Goal: Check status: Check status

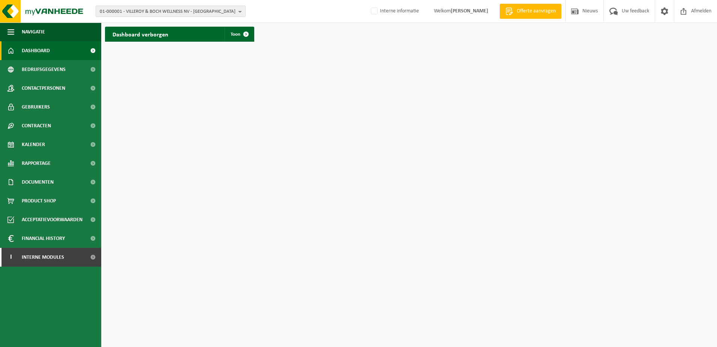
click at [150, 10] on span "01-000001 - VILLEROY & BOCH WELLNESS NV - [GEOGRAPHIC_DATA]" at bounding box center [168, 11] width 136 height 11
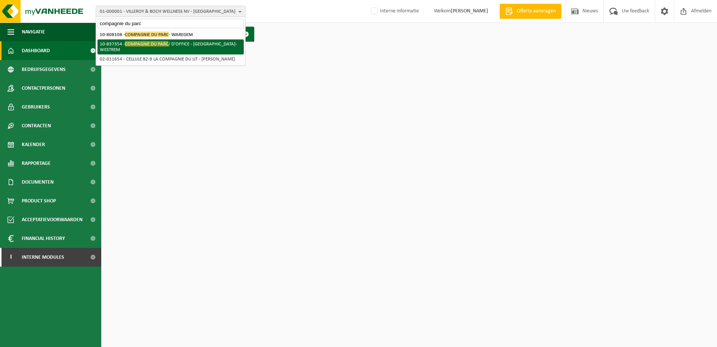
type input "compagnie du parc"
click at [155, 46] on span "COMPAGNIE DU PARC" at bounding box center [147, 44] width 44 height 6
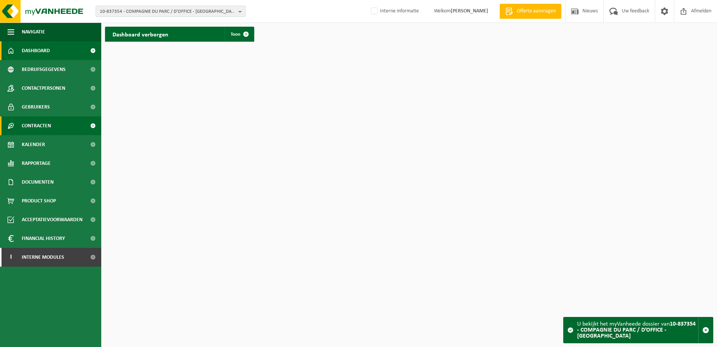
click at [34, 127] on span "Contracten" at bounding box center [36, 125] width 29 height 19
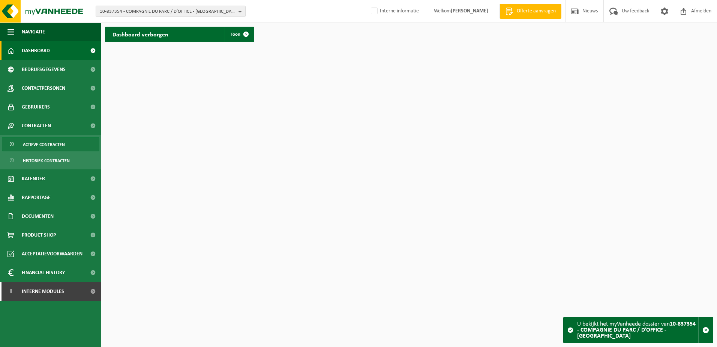
click at [60, 143] on span "Actieve contracten" at bounding box center [44, 144] width 42 height 14
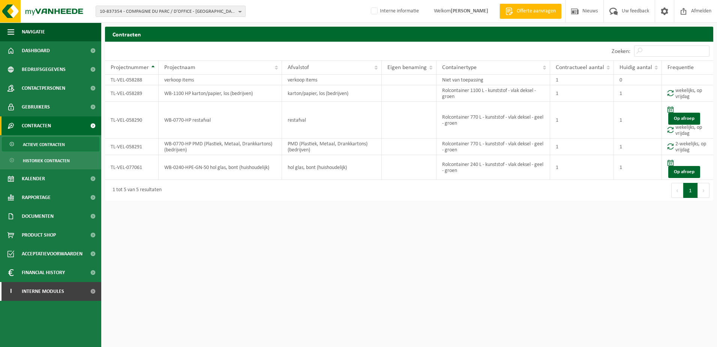
click at [322, 191] on div "1 tot 5 van 5 resultaten" at bounding box center [257, 190] width 304 height 21
drag, startPoint x: 329, startPoint y: 243, endPoint x: 538, endPoint y: 239, distance: 209.0
click at [331, 244] on html "10-837354 - COMPAGNIE DU PARC / D’OFFICE - SINT-DENIJS-WESTREM 10-808108 - COMP…" at bounding box center [358, 173] width 717 height 347
drag, startPoint x: 321, startPoint y: 244, endPoint x: 317, endPoint y: 239, distance: 6.2
click at [317, 239] on html "10-837354 - COMPAGNIE DU PARC / D’OFFICE - SINT-DENIJS-WESTREM 10-808108 - COMP…" at bounding box center [358, 173] width 717 height 347
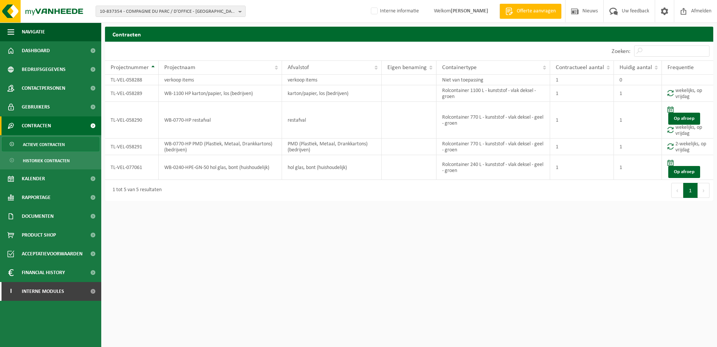
click at [444, 306] on html "10-837354 - COMPAGNIE DU PARC / D’OFFICE - SINT-DENIJS-WESTREM 10-808108 - COMP…" at bounding box center [358, 173] width 717 height 347
click at [214, 249] on html "10-837354 - COMPAGNIE DU PARC / D’OFFICE - SINT-DENIJS-WESTREM 10-808108 - COMP…" at bounding box center [358, 173] width 717 height 347
click at [138, 248] on html "10-837354 - COMPAGNIE DU PARC / D’OFFICE - SINT-DENIJS-WESTREM 10-808108 - COMP…" at bounding box center [358, 173] width 717 height 347
